Goal: Information Seeking & Learning: Check status

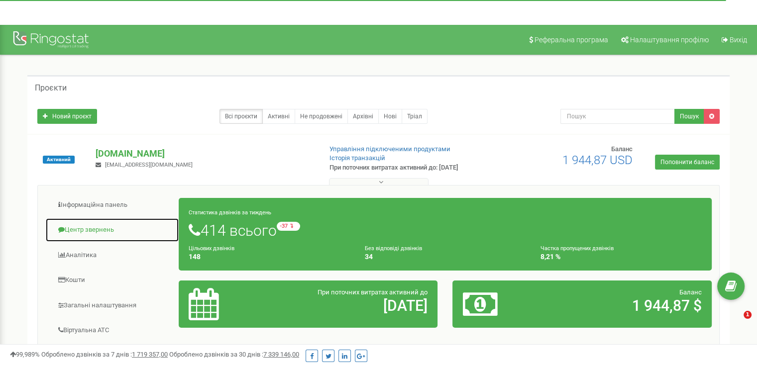
click at [101, 200] on ul "Інформаційна панель Центр звернень Аналiтика Кошти" at bounding box center [111, 348] width 133 height 311
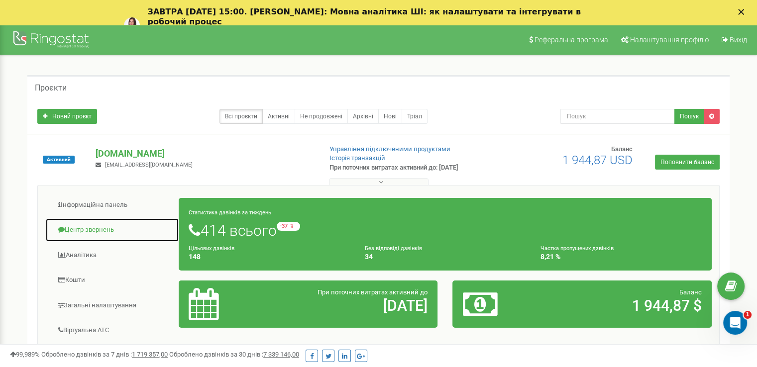
click at [102, 227] on link "Центр звернень" at bounding box center [112, 230] width 134 height 24
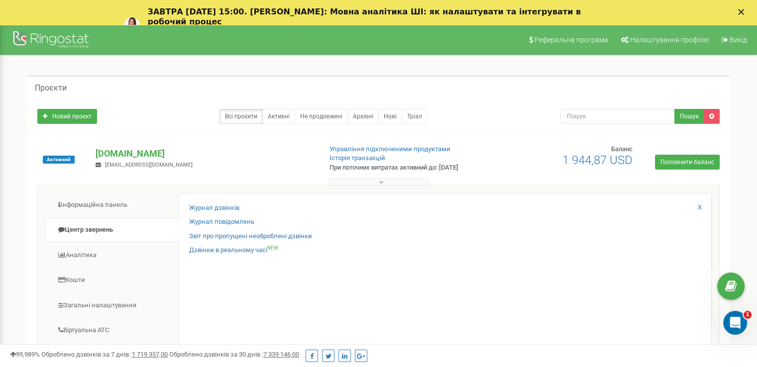
click at [202, 212] on div "Журнал дзвінків" at bounding box center [445, 211] width 512 height 14
click at [203, 206] on link "Журнал дзвінків" at bounding box center [214, 208] width 50 height 9
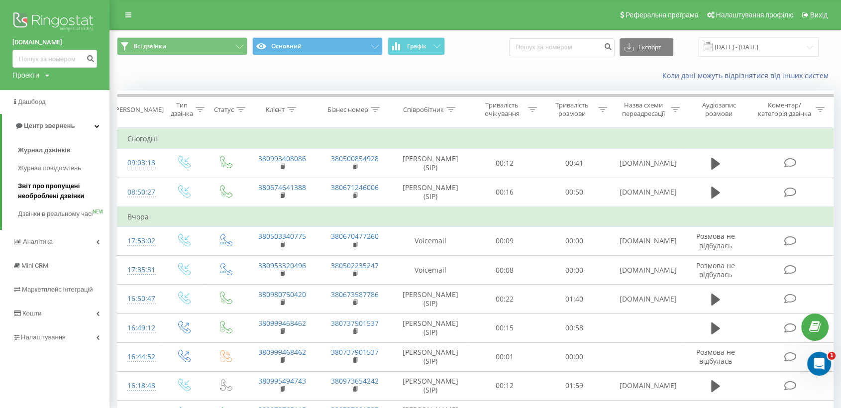
click at [52, 189] on span "Звіт про пропущені необроблені дзвінки" at bounding box center [61, 191] width 87 height 20
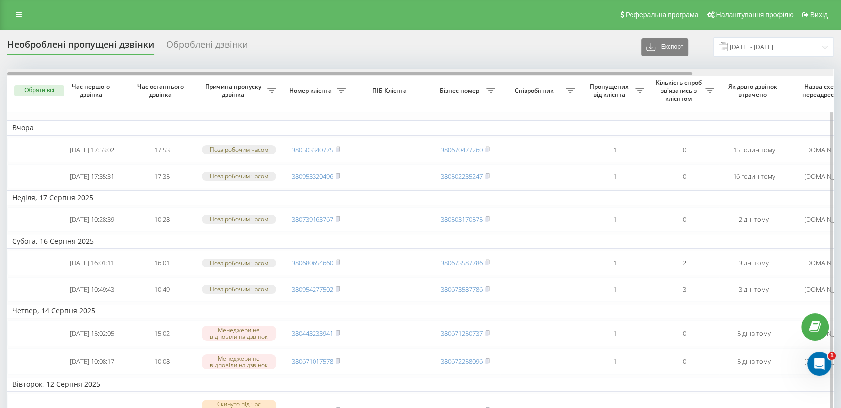
scroll to position [0, 169]
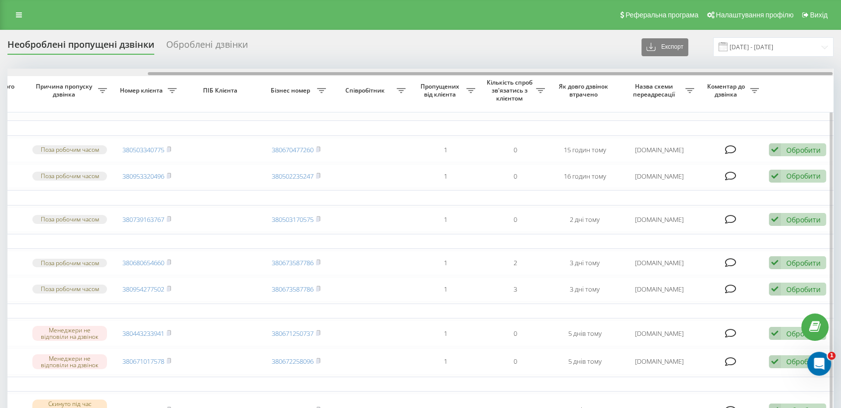
drag, startPoint x: 166, startPoint y: 76, endPoint x: 215, endPoint y: 75, distance: 48.8
click at [215, 75] on div at bounding box center [420, 72] width 826 height 7
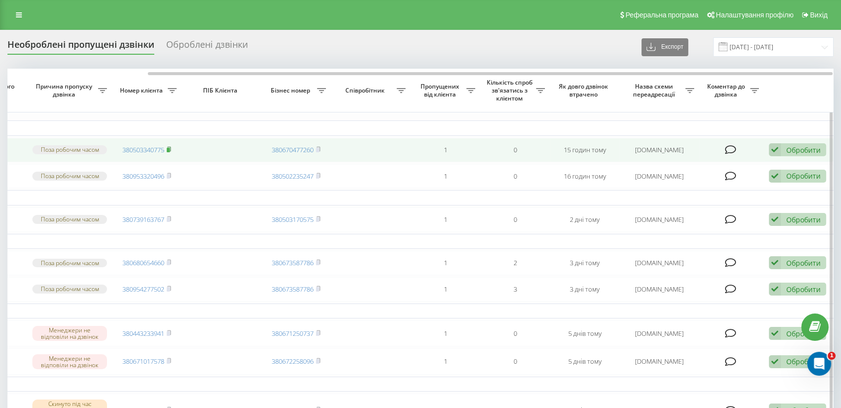
click at [170, 149] on rect at bounding box center [168, 150] width 3 height 4
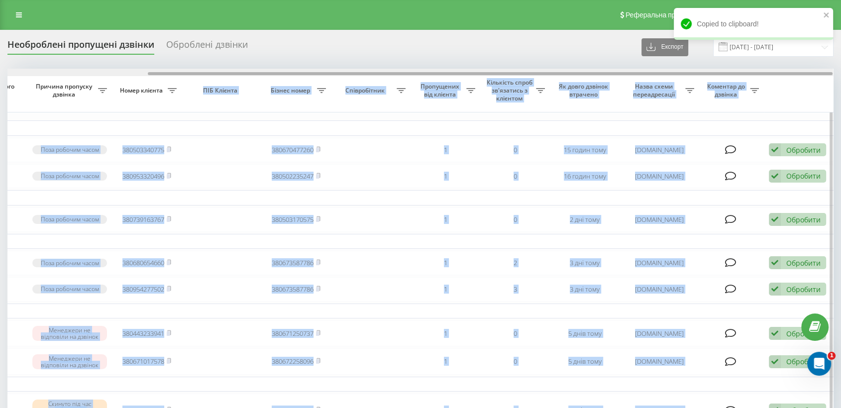
drag, startPoint x: 216, startPoint y: 76, endPoint x: 189, endPoint y: 75, distance: 26.9
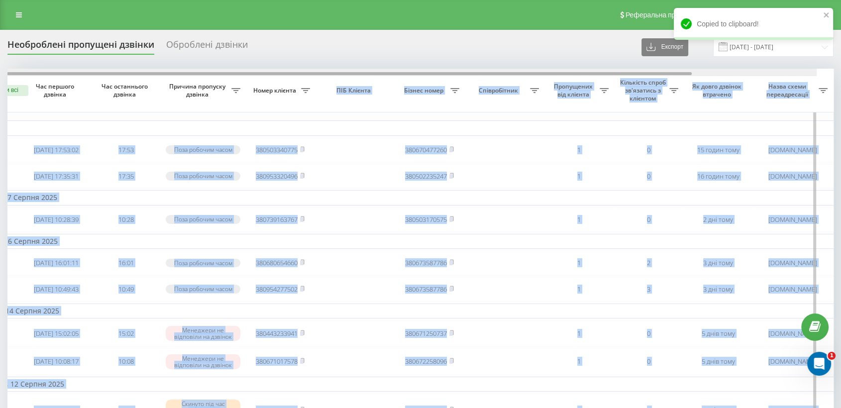
scroll to position [0, 0]
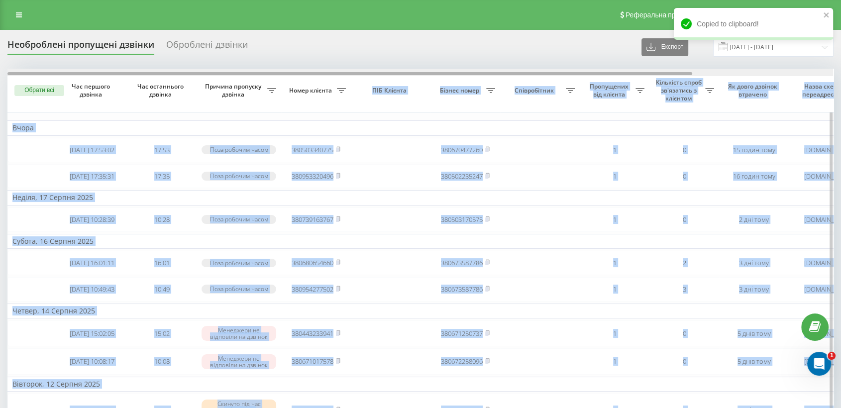
drag, startPoint x: 188, startPoint y: 73, endPoint x: 29, endPoint y: 77, distance: 158.8
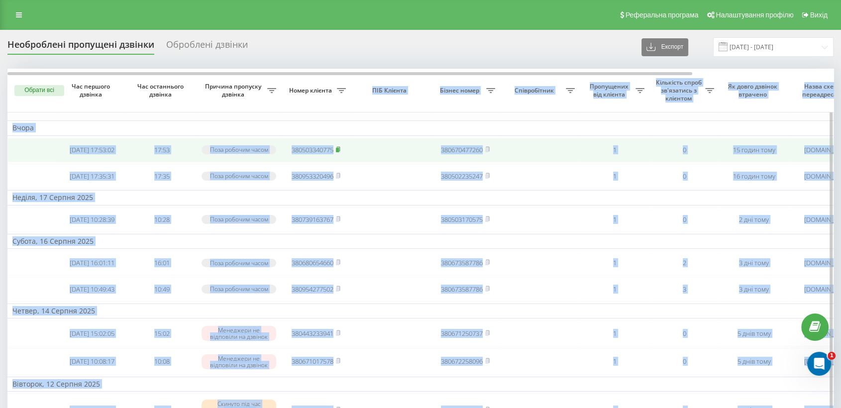
click at [338, 152] on rect at bounding box center [337, 150] width 3 height 4
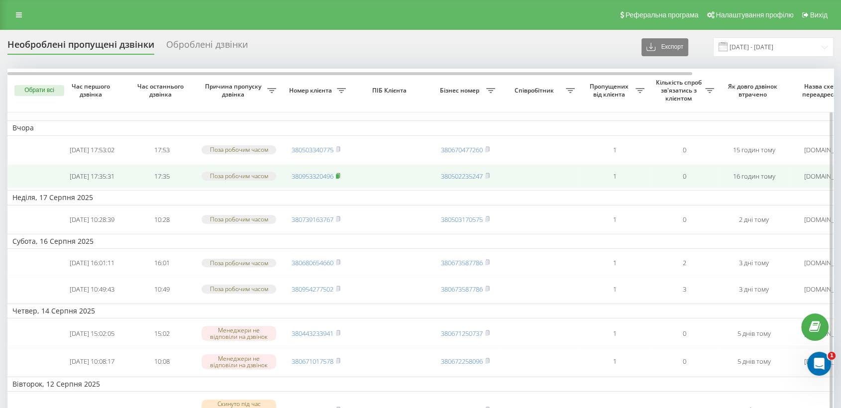
click at [338, 178] on rect at bounding box center [337, 176] width 3 height 4
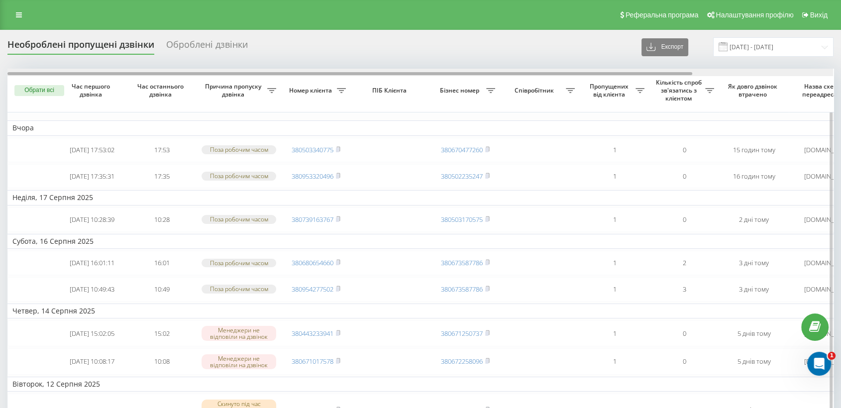
scroll to position [0, 67]
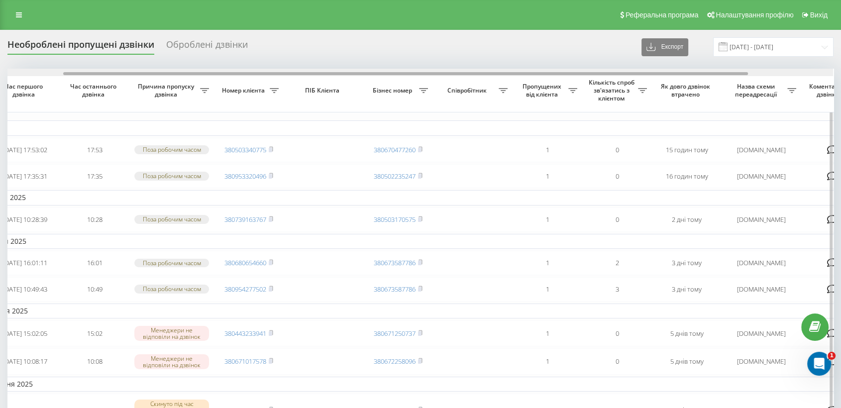
drag, startPoint x: 633, startPoint y: 72, endPoint x: 688, endPoint y: 73, distance: 55.8
click at [688, 73] on div at bounding box center [405, 73] width 685 height 3
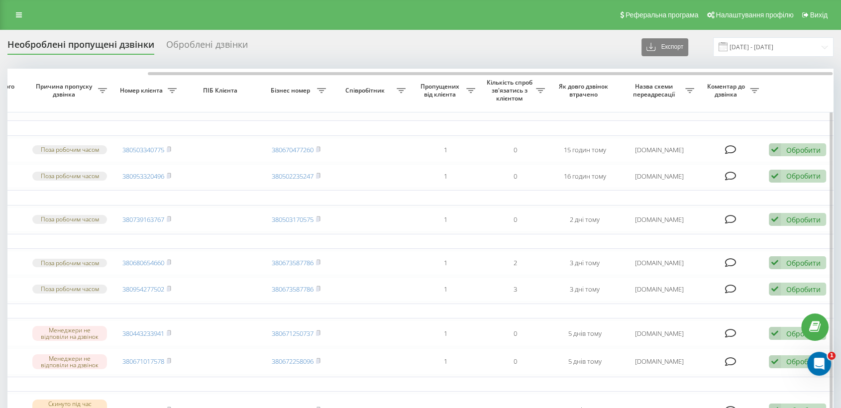
drag, startPoint x: 716, startPoint y: 72, endPoint x: 790, endPoint y: 126, distance: 92.3
click at [764, 73] on div at bounding box center [420, 72] width 826 height 7
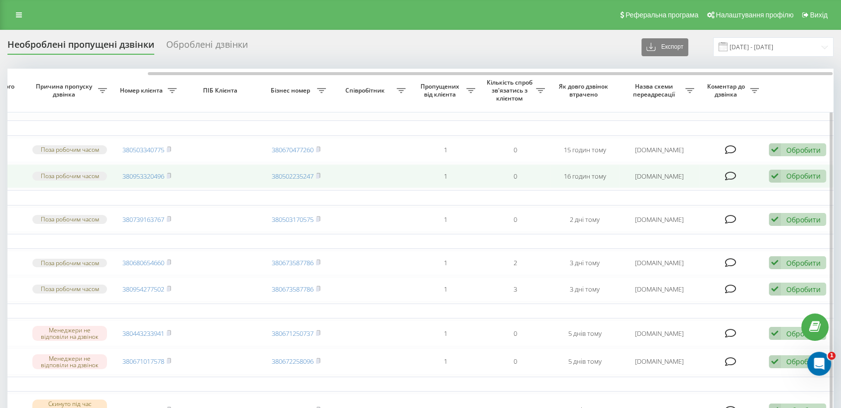
click at [778, 178] on icon at bounding box center [775, 176] width 12 height 13
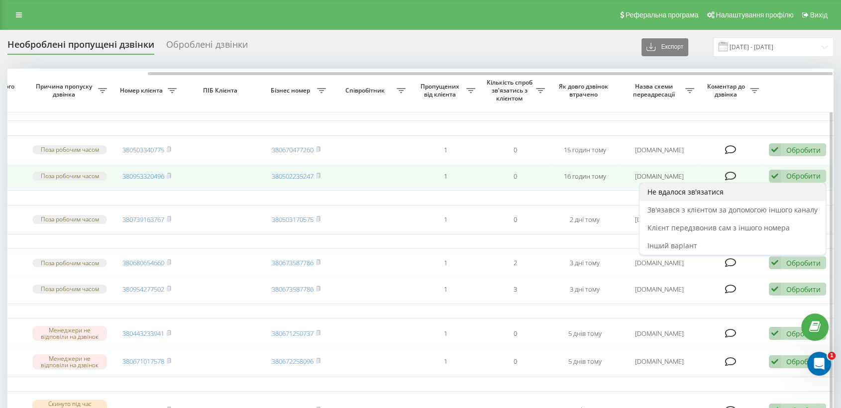
click at [716, 201] on div "Не вдалося зв'язатися" at bounding box center [733, 192] width 186 height 18
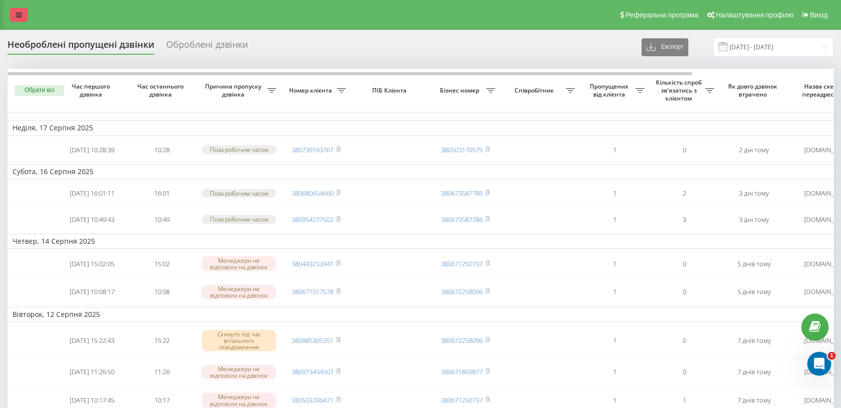
click at [23, 17] on link at bounding box center [19, 15] width 18 height 14
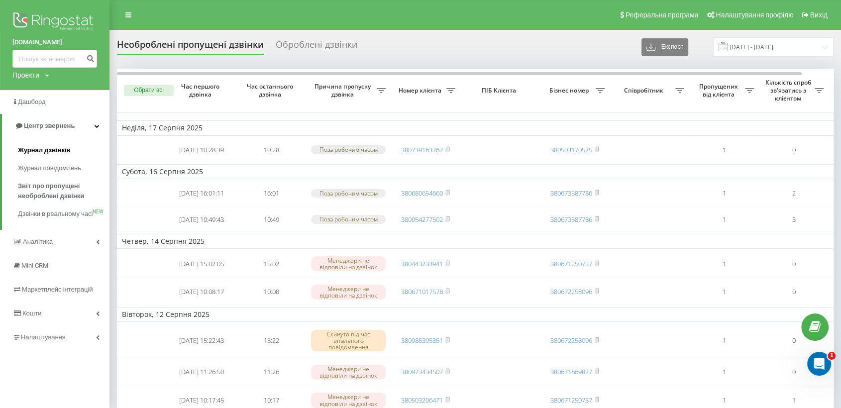
click at [51, 153] on span "Журнал дзвінків" at bounding box center [44, 150] width 53 height 10
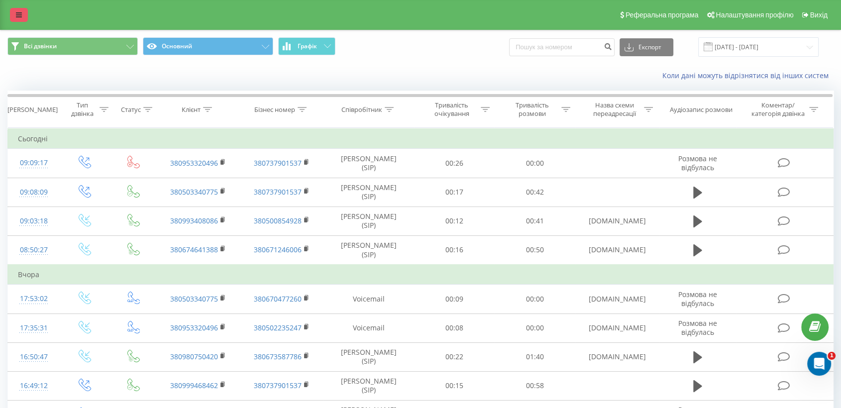
click at [23, 13] on link at bounding box center [19, 15] width 18 height 14
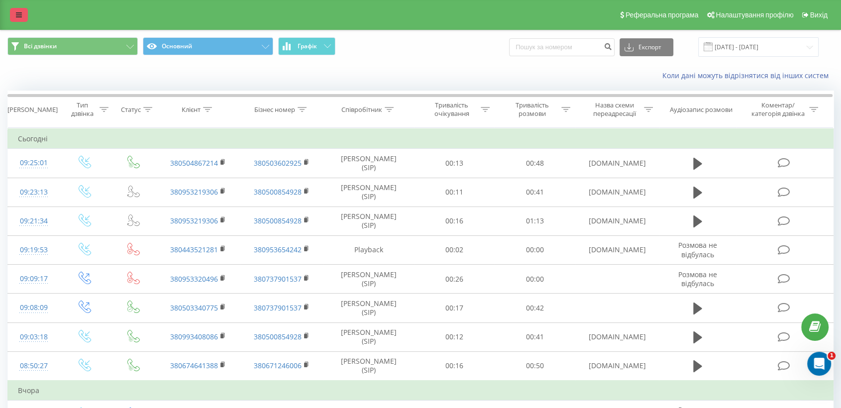
click at [15, 18] on link at bounding box center [19, 15] width 18 height 14
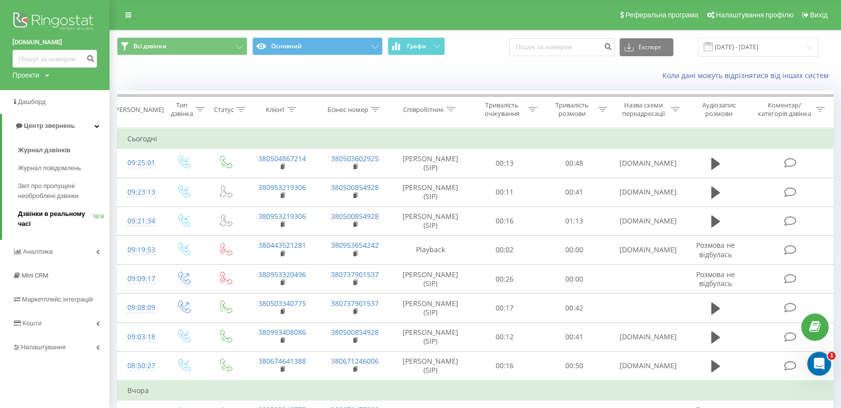
click at [49, 224] on span "Дзвінки в реальному часі" at bounding box center [56, 219] width 76 height 20
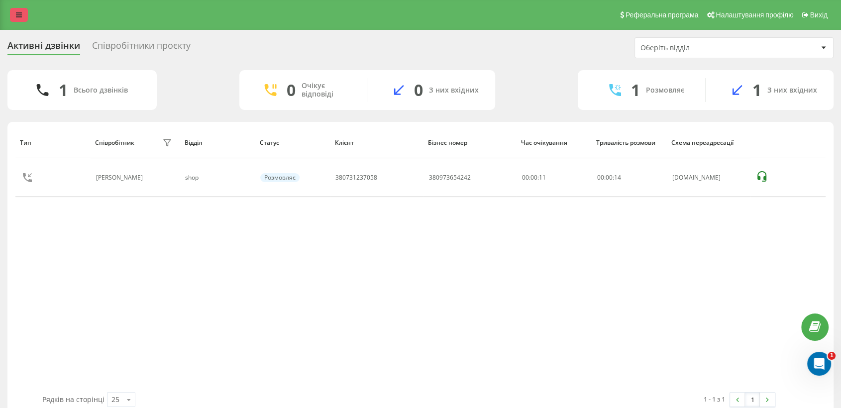
click at [14, 18] on link at bounding box center [19, 15] width 18 height 14
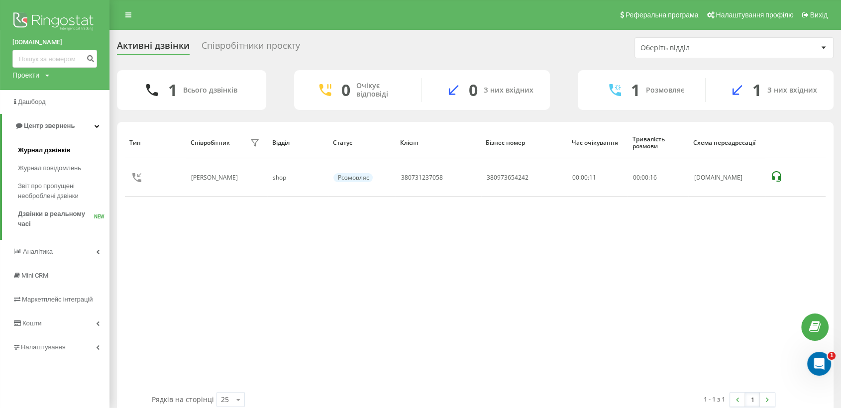
click at [53, 145] on span "Журнал дзвінків" at bounding box center [44, 150] width 53 height 10
